Goal: Navigation & Orientation: Find specific page/section

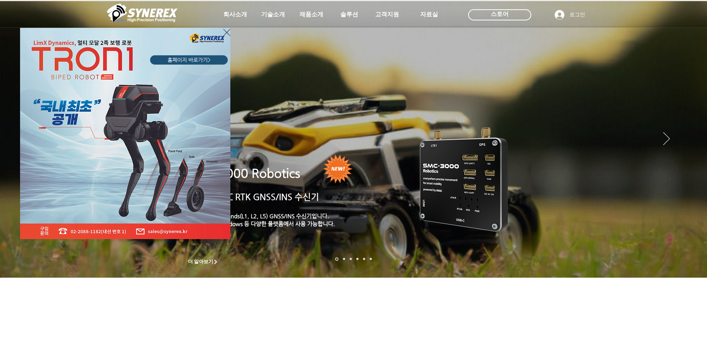
click at [234, 14] on div "LimX Dinamics" at bounding box center [353, 171] width 707 height 343
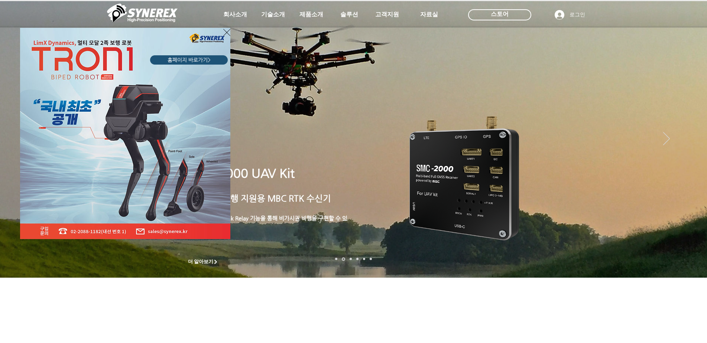
click at [228, 32] on icon "사이트로 돌아가기" at bounding box center [226, 32] width 7 height 7
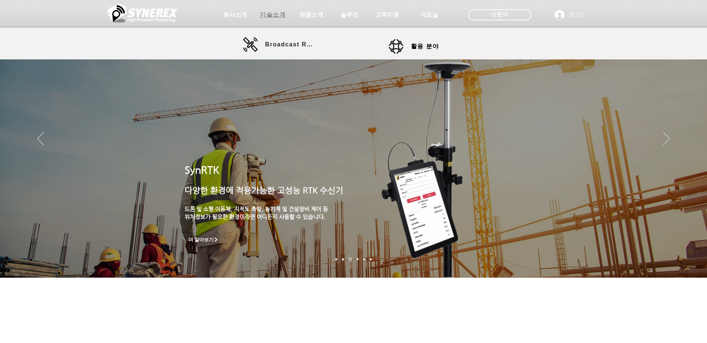
click at [268, 15] on span "기술소개" at bounding box center [273, 15] width 26 height 8
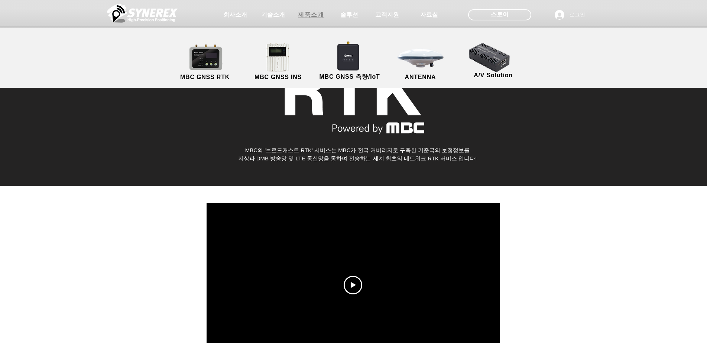
click at [313, 14] on span "제품소개" at bounding box center [311, 15] width 26 height 8
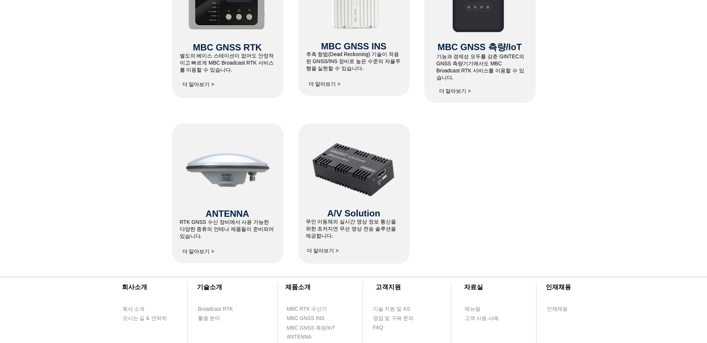
scroll to position [408, 0]
